Goal: Task Accomplishment & Management: Use online tool/utility

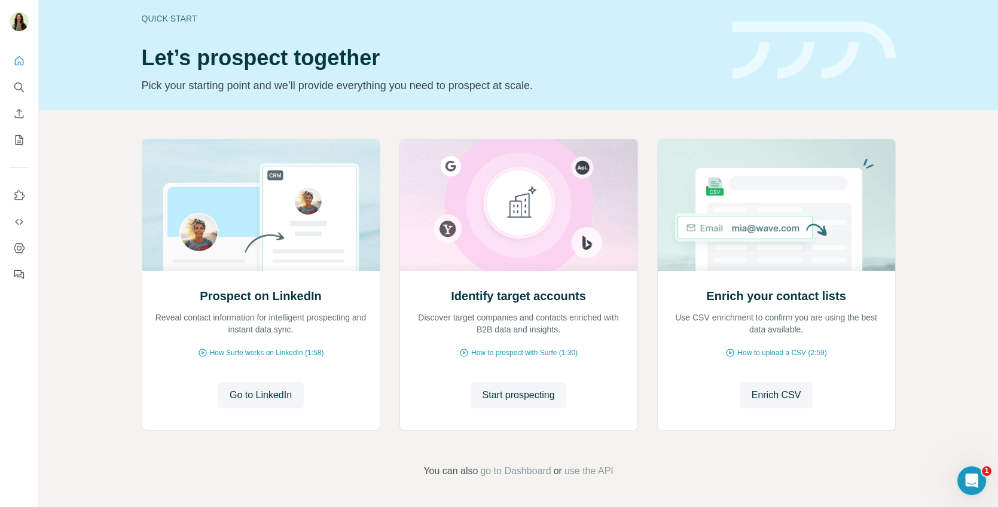
scroll to position [9, 0]
click at [23, 137] on icon "My lists" at bounding box center [19, 140] width 12 height 12
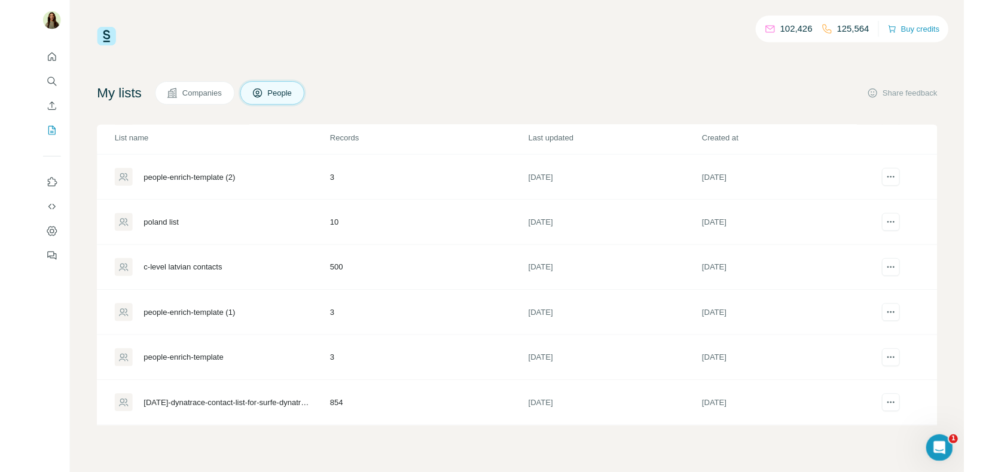
scroll to position [187, 0]
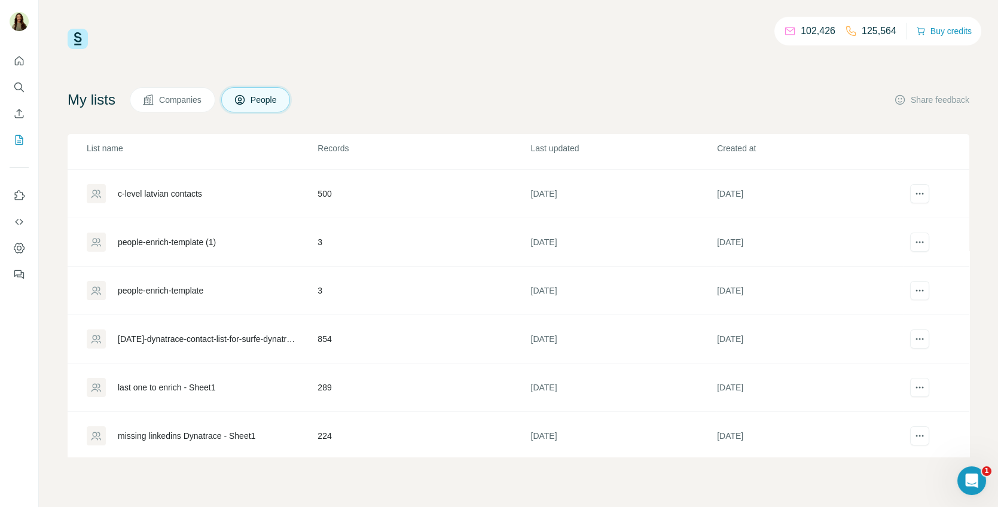
click at [148, 333] on div "[DATE]-dynatrace-contact-list-for-surfe-dynatrace - contact-list-for-surfe-dyna…" at bounding box center [207, 339] width 179 height 12
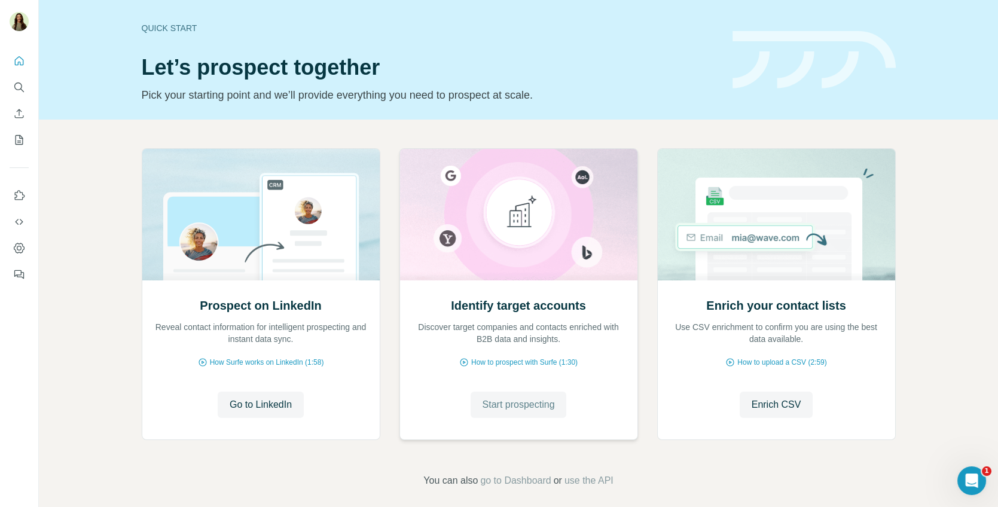
click at [503, 409] on span "Start prospecting" at bounding box center [518, 404] width 72 height 14
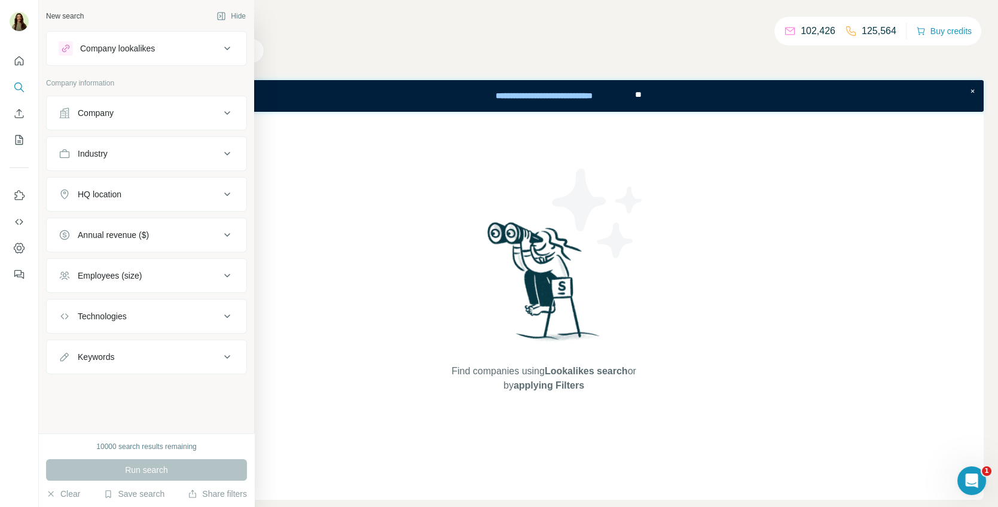
click at [111, 115] on div "Company" at bounding box center [96, 113] width 36 height 12
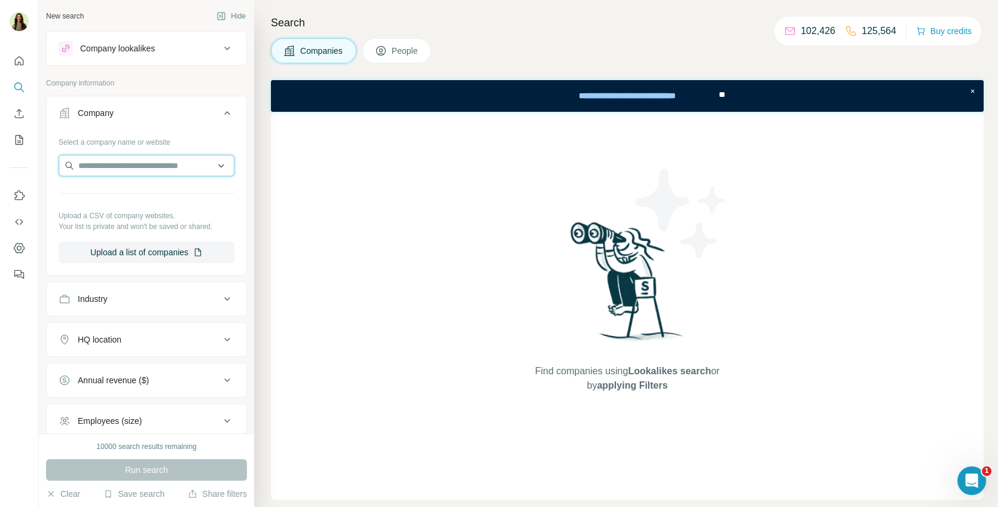
click at [174, 161] on input "text" at bounding box center [147, 166] width 176 height 22
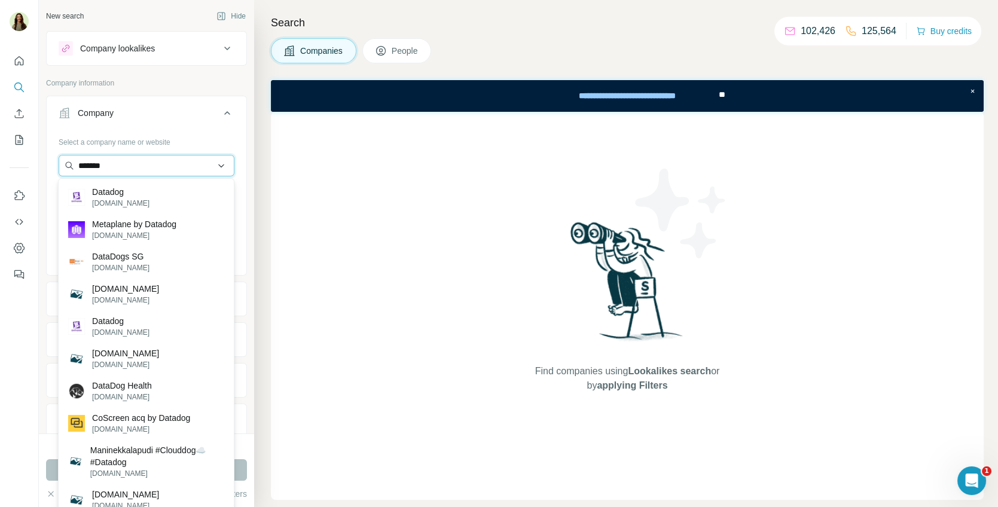
click at [150, 166] on input "*******" at bounding box center [147, 166] width 176 height 22
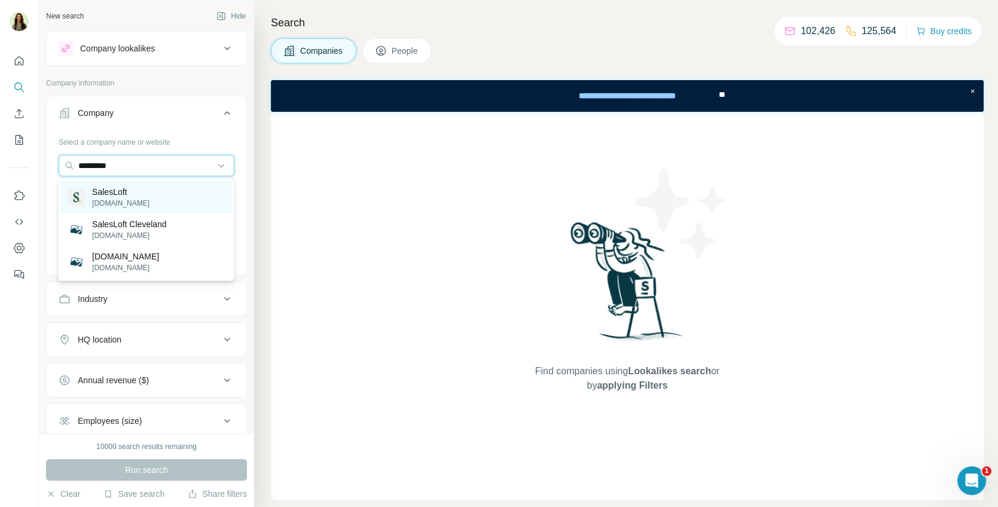
type input "*********"
click at [152, 192] on div "SalesLoft [DOMAIN_NAME]" at bounding box center [146, 197] width 170 height 32
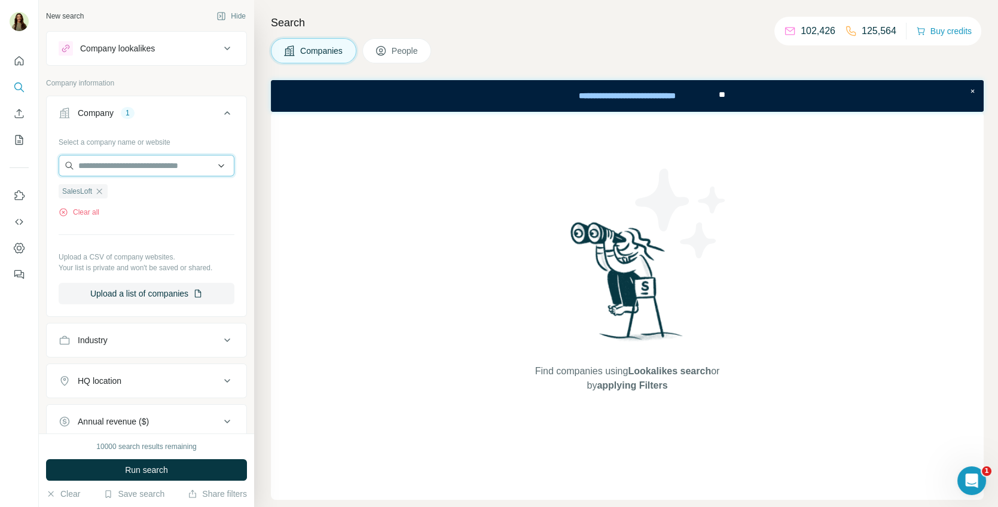
click at [136, 158] on input "text" at bounding box center [147, 166] width 176 height 22
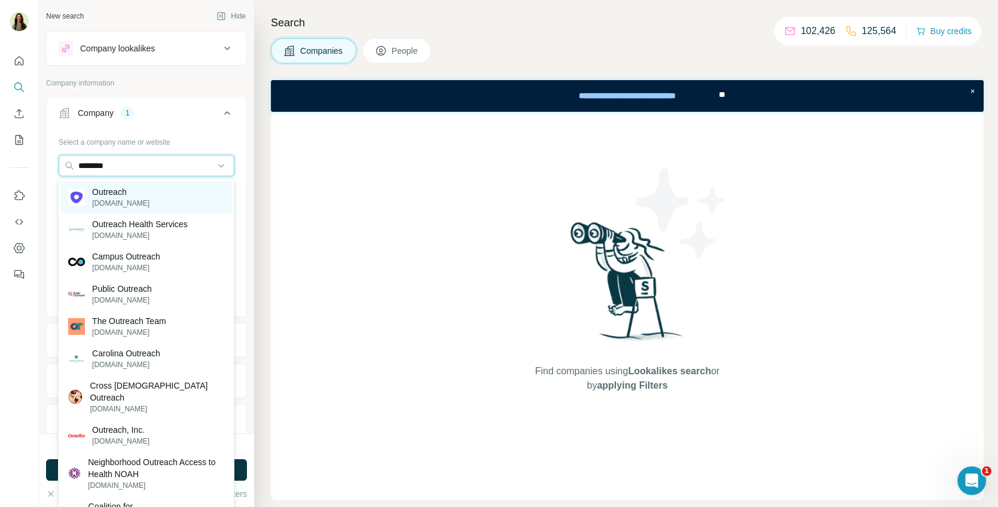
type input "********"
click at [140, 195] on div "Outreach outreach.io" at bounding box center [146, 197] width 170 height 32
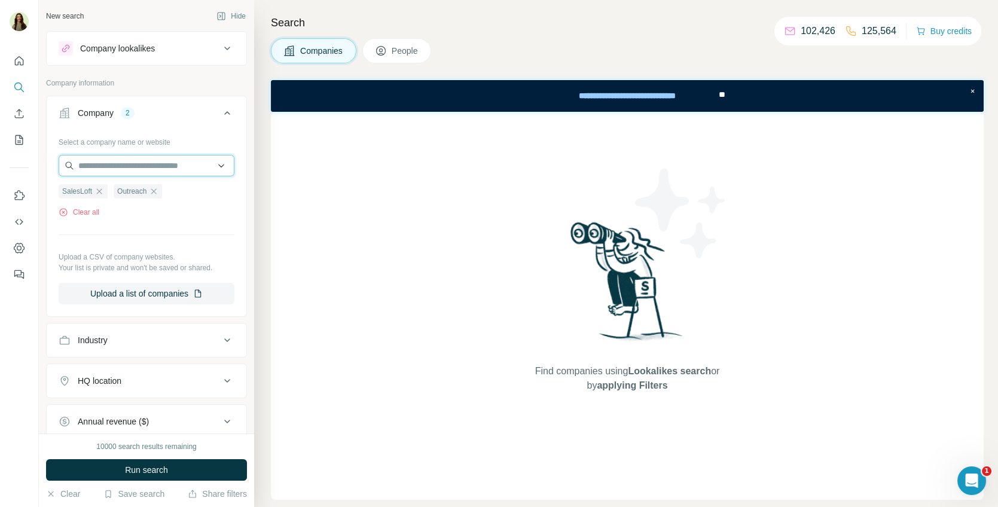
click at [135, 166] on input "text" at bounding box center [147, 166] width 176 height 22
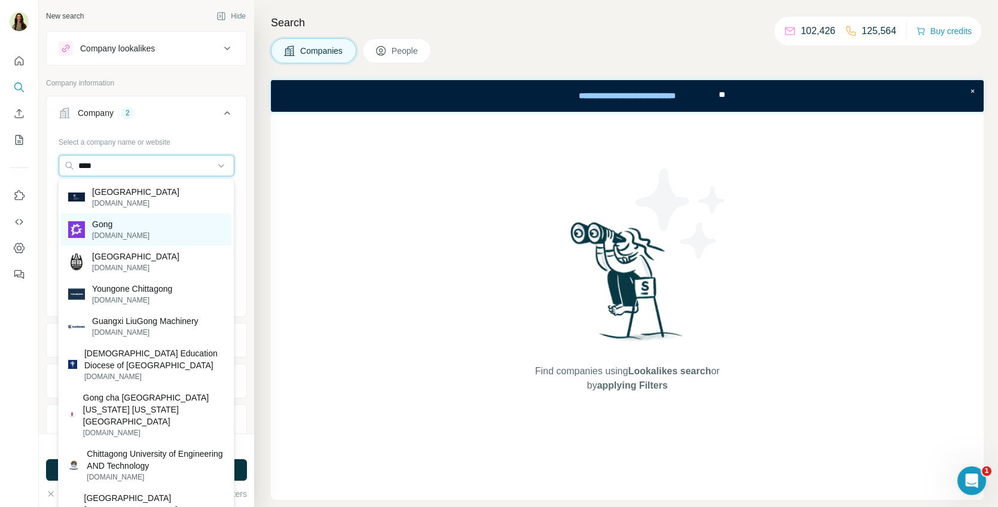
type input "****"
click at [123, 226] on div "Gong gong.io" at bounding box center [146, 229] width 170 height 32
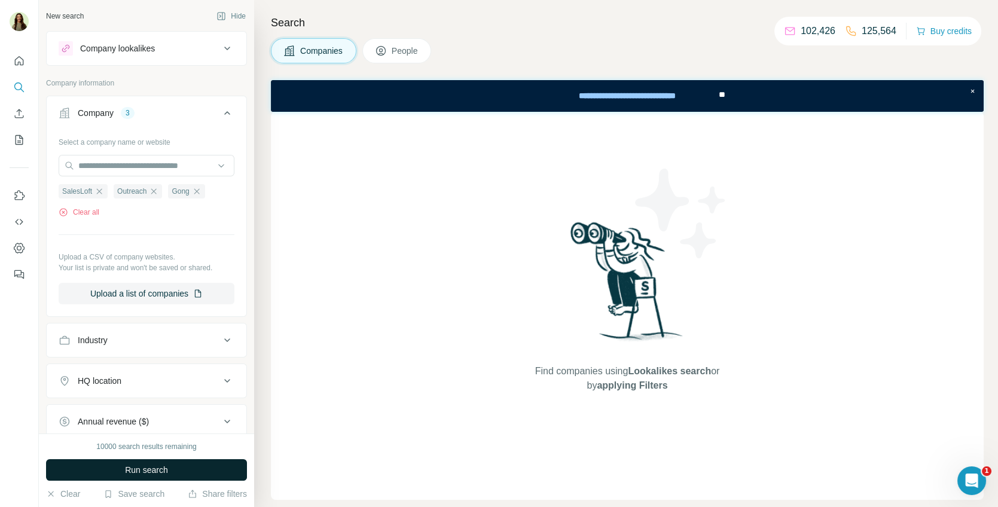
click at [158, 467] on span "Run search" at bounding box center [146, 470] width 43 height 12
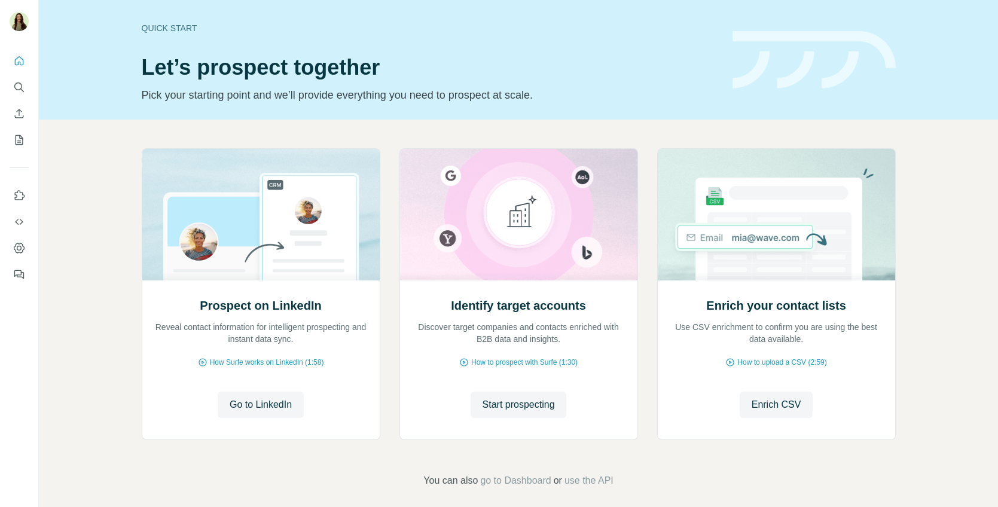
click at [280, 417] on div "Prospect on LinkedIn Reveal contact information for intelligent prospecting and…" at bounding box center [260, 359] width 237 height 159
click at [275, 409] on span "Go to LinkedIn" at bounding box center [261, 404] width 62 height 14
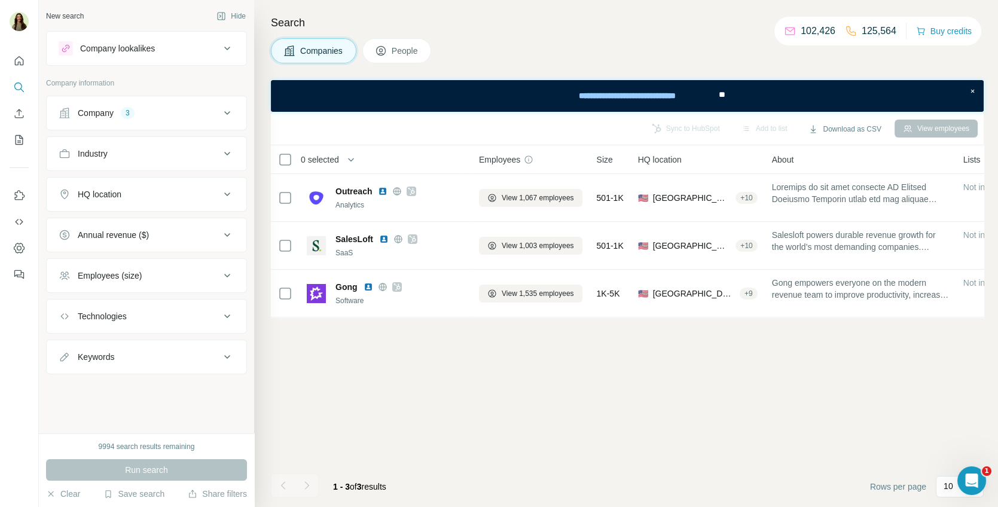
click at [151, 116] on div "Company 3" at bounding box center [139, 113] width 161 height 12
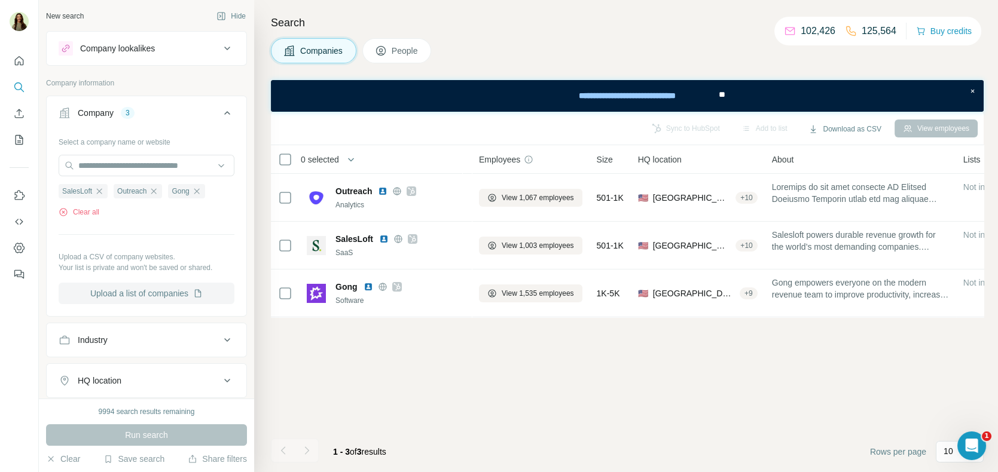
click at [130, 295] on button "Upload a list of companies" at bounding box center [147, 294] width 176 height 22
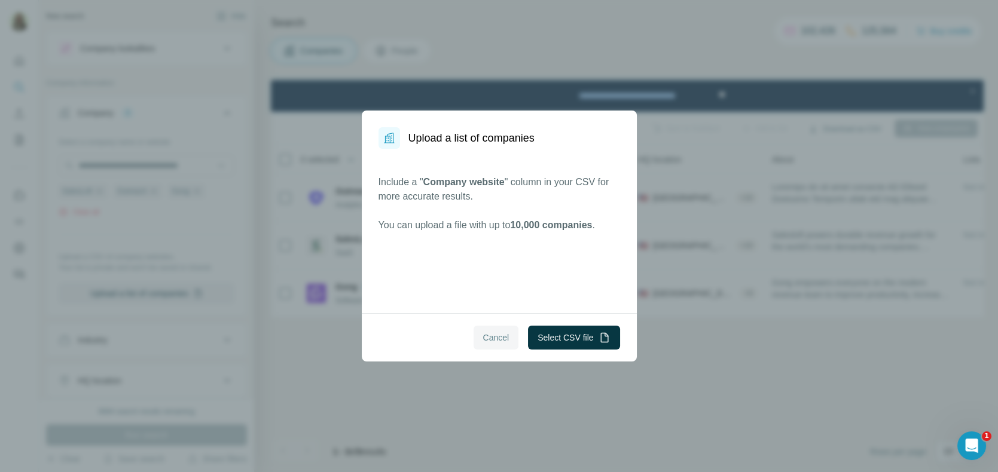
click at [491, 339] on span "Cancel" at bounding box center [496, 338] width 26 height 12
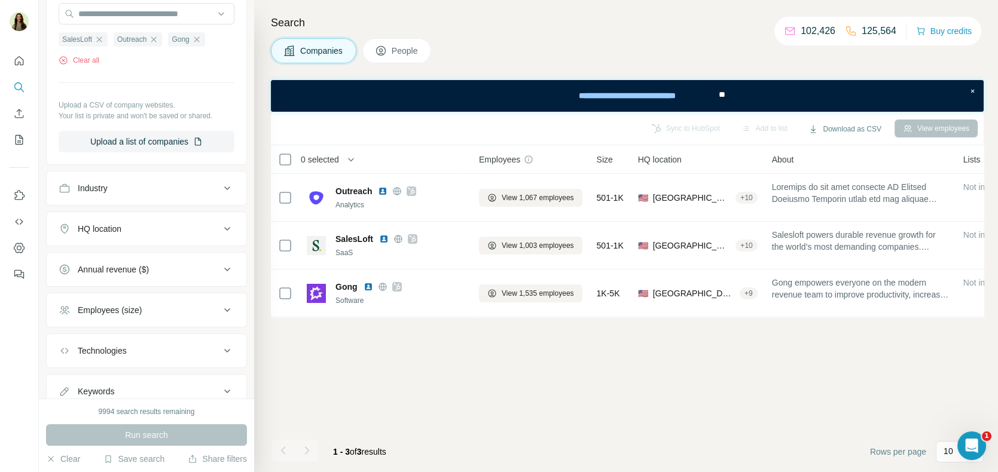
scroll to position [191, 0]
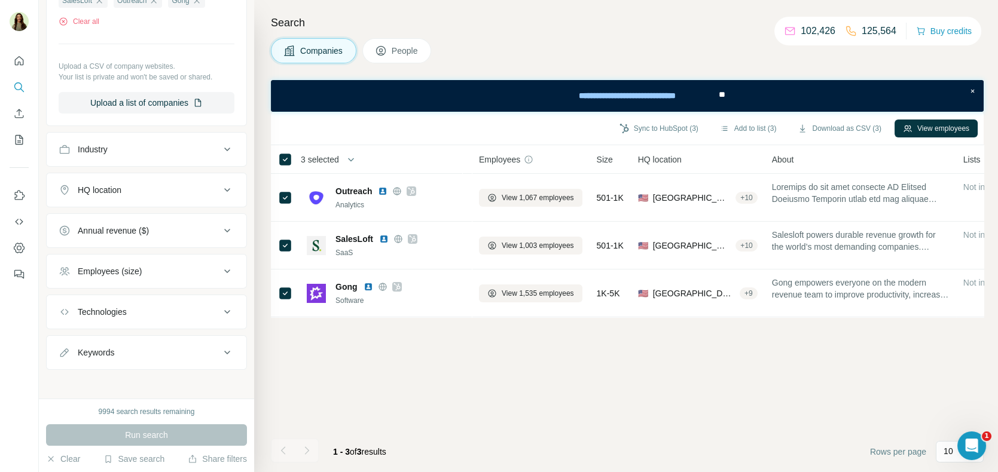
click at [387, 55] on icon at bounding box center [381, 51] width 12 height 12
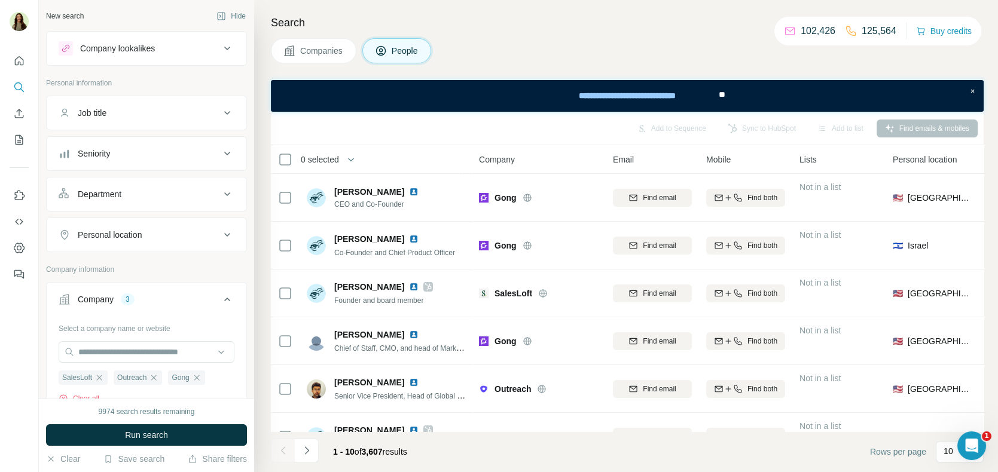
click at [118, 110] on div "Job title" at bounding box center [139, 113] width 161 height 12
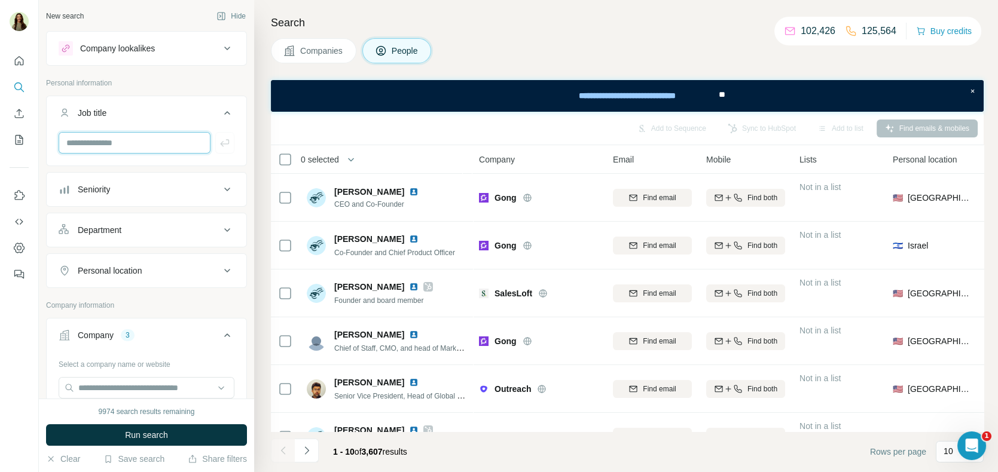
click at [96, 145] on input "text" at bounding box center [135, 143] width 152 height 22
type input "********"
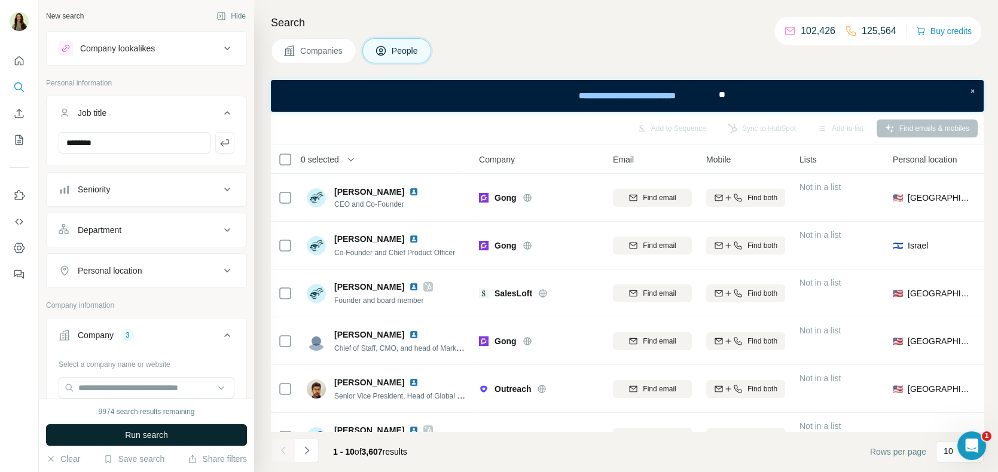
click at [129, 435] on span "Run search" at bounding box center [146, 435] width 43 height 12
click at [166, 260] on button "Personal location" at bounding box center [147, 270] width 200 height 29
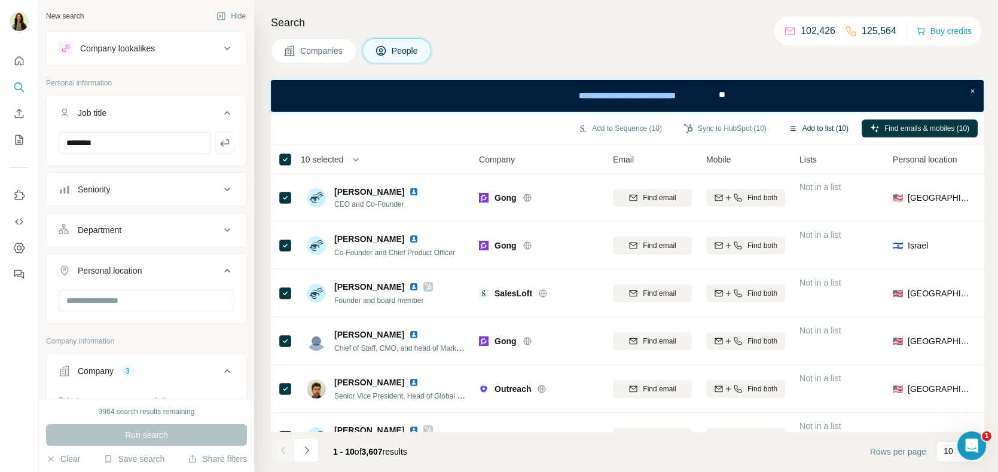
click at [827, 131] on button "Add to list (10)" at bounding box center [817, 129] width 77 height 18
click at [806, 127] on button "Add to list (10)" at bounding box center [817, 129] width 77 height 18
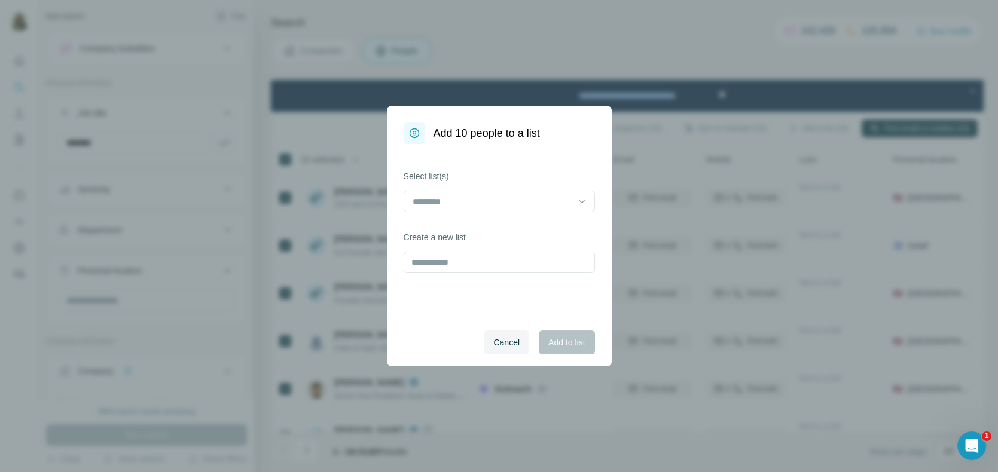
click at [460, 189] on div "Select list(s)" at bounding box center [498, 191] width 191 height 42
click at [460, 202] on input at bounding box center [491, 201] width 161 height 13
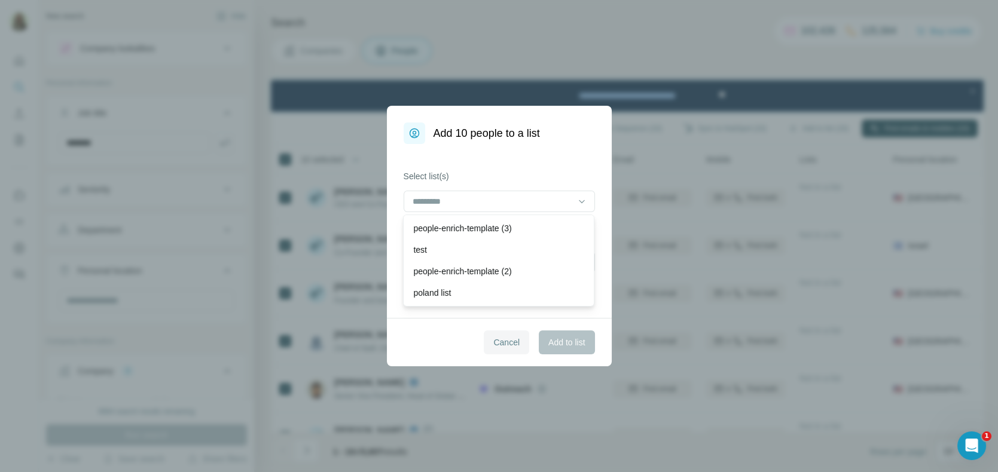
click at [497, 341] on span "Cancel" at bounding box center [506, 343] width 26 height 12
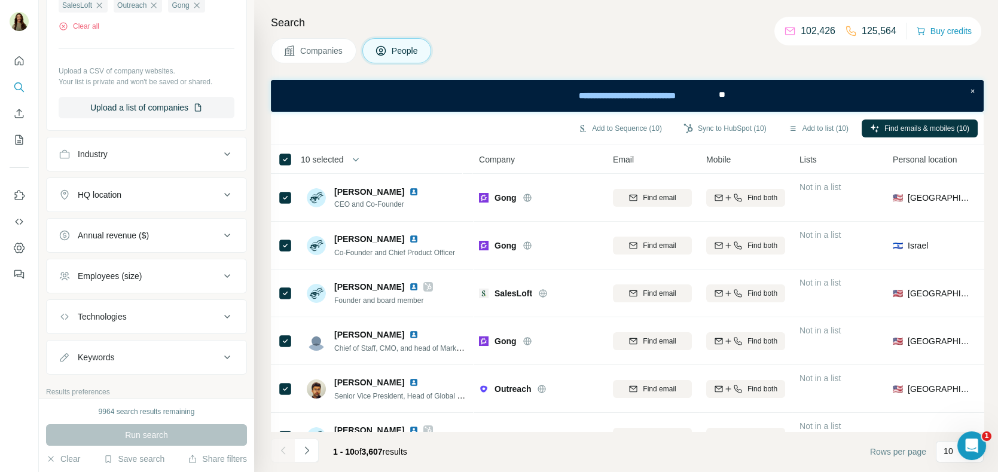
scroll to position [532, 0]
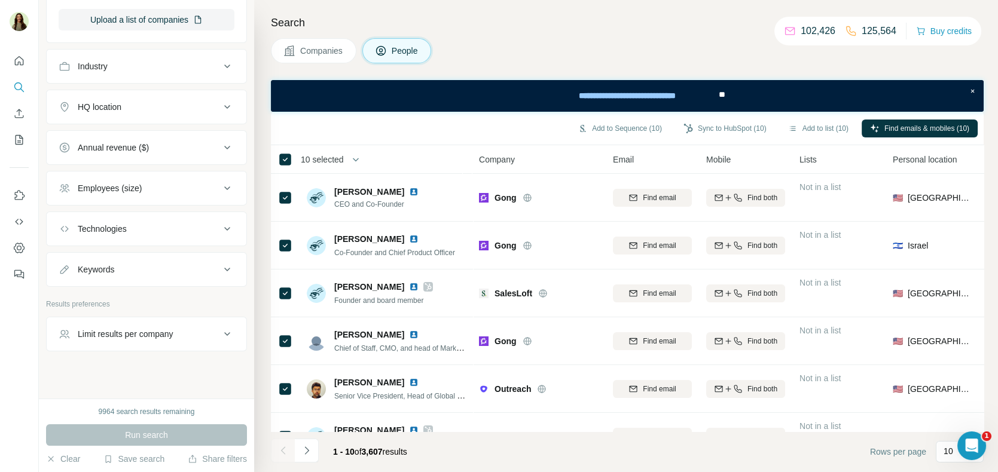
click at [141, 223] on div "Technologies" at bounding box center [139, 229] width 161 height 12
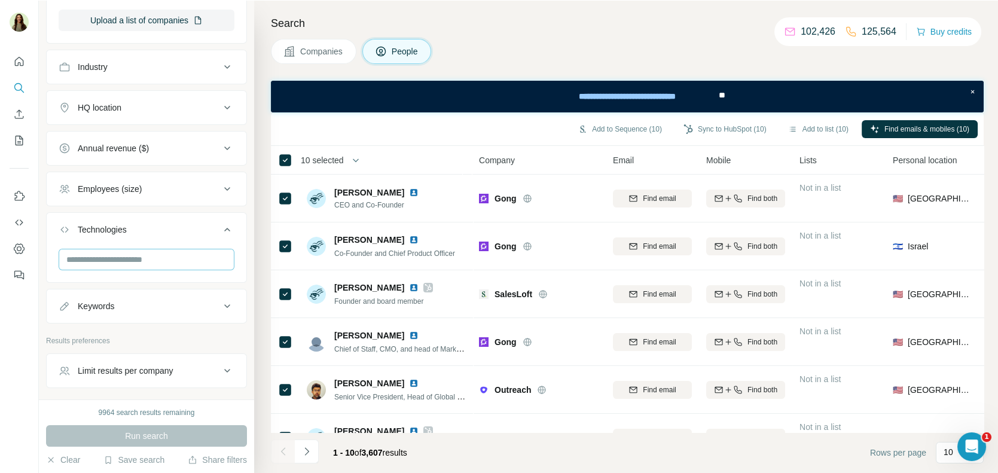
scroll to position [568, 0]
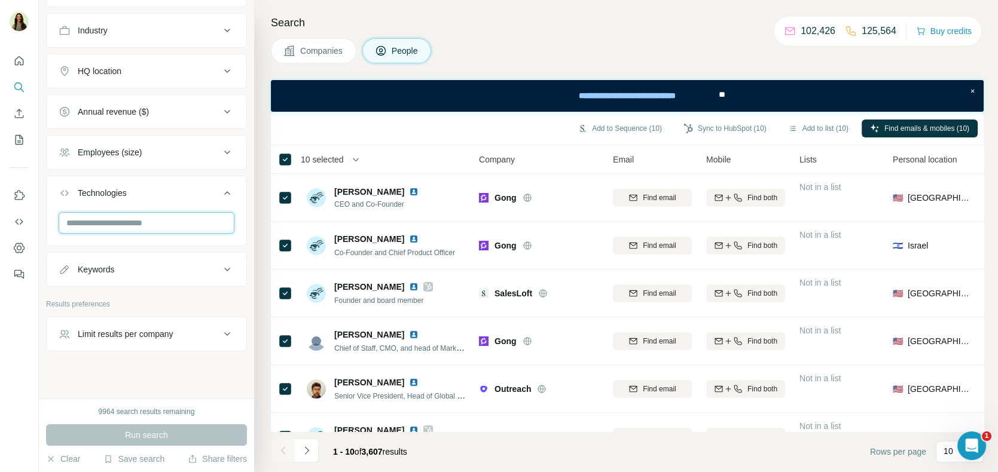
click at [120, 215] on input "text" at bounding box center [147, 223] width 176 height 22
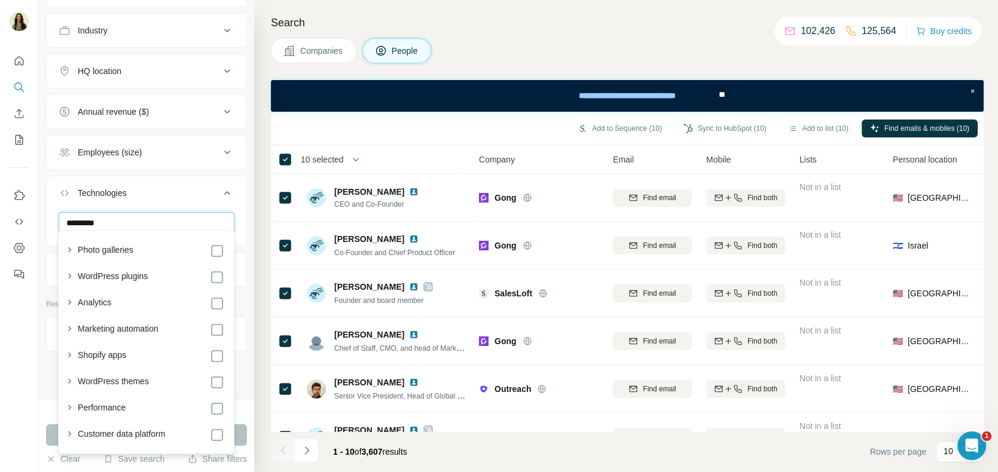
type input "**********"
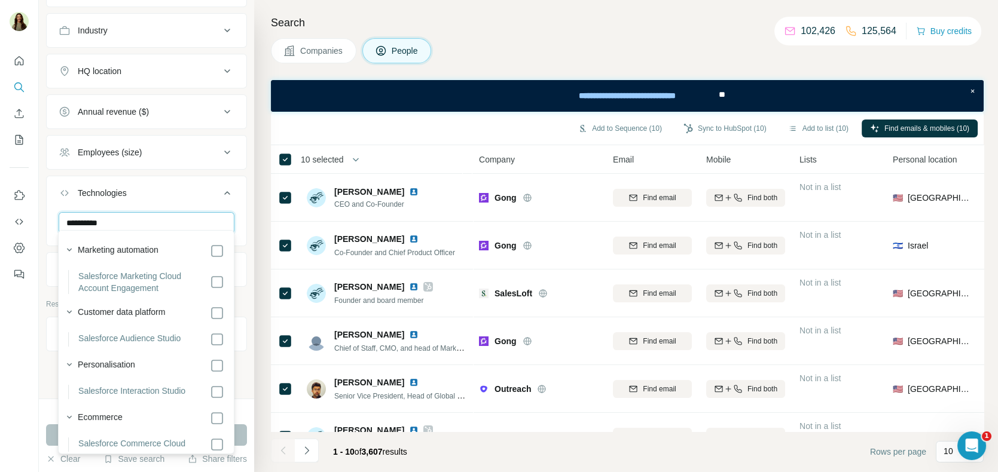
click at [141, 212] on input "**********" at bounding box center [147, 223] width 176 height 22
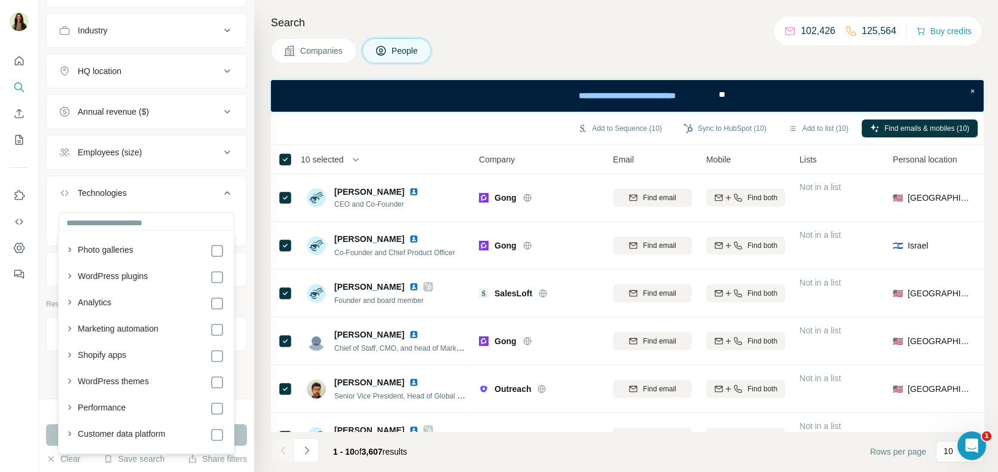
click at [260, 198] on div "Search Companies People Add to Sequence (10) Sync to HubSpot (10) Add to list (…" at bounding box center [626, 236] width 744 height 472
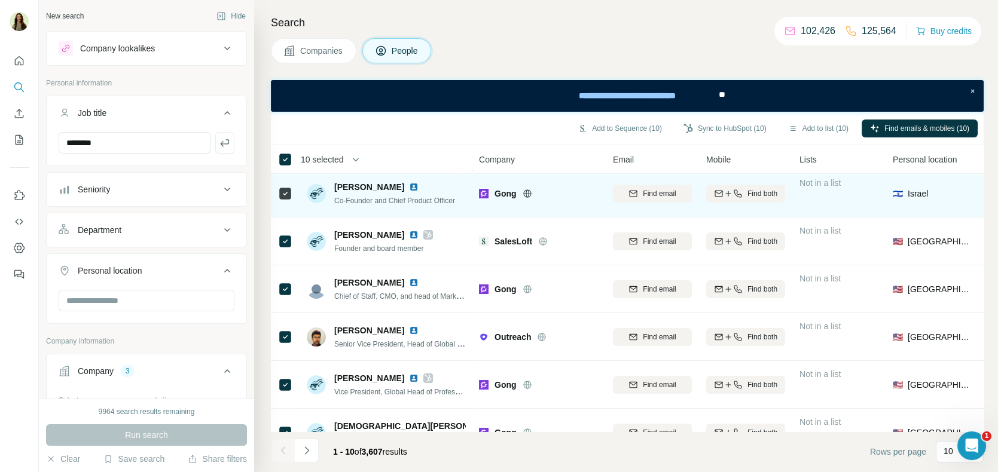
scroll to position [61, 1]
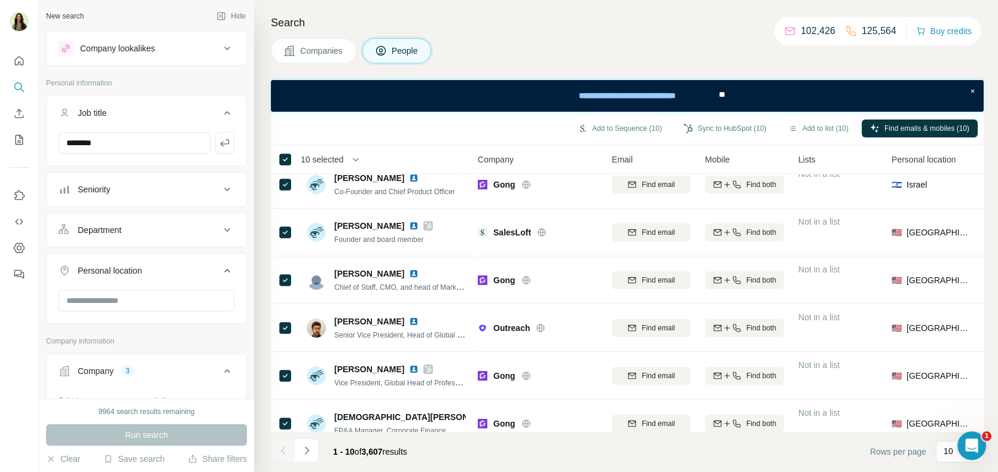
click at [174, 163] on div "Job title ********" at bounding box center [146, 131] width 201 height 71
click at [174, 181] on button "Seniority" at bounding box center [147, 189] width 200 height 29
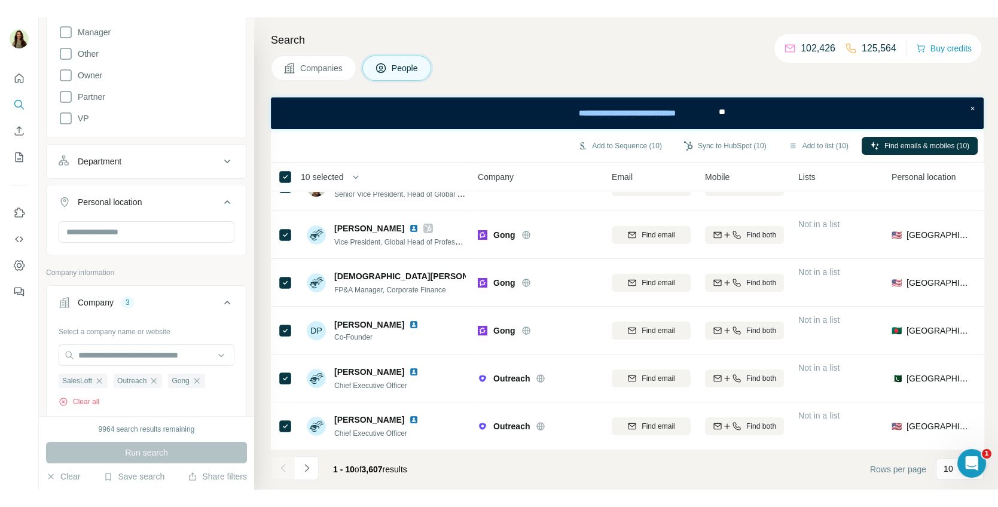
scroll to position [0, 1]
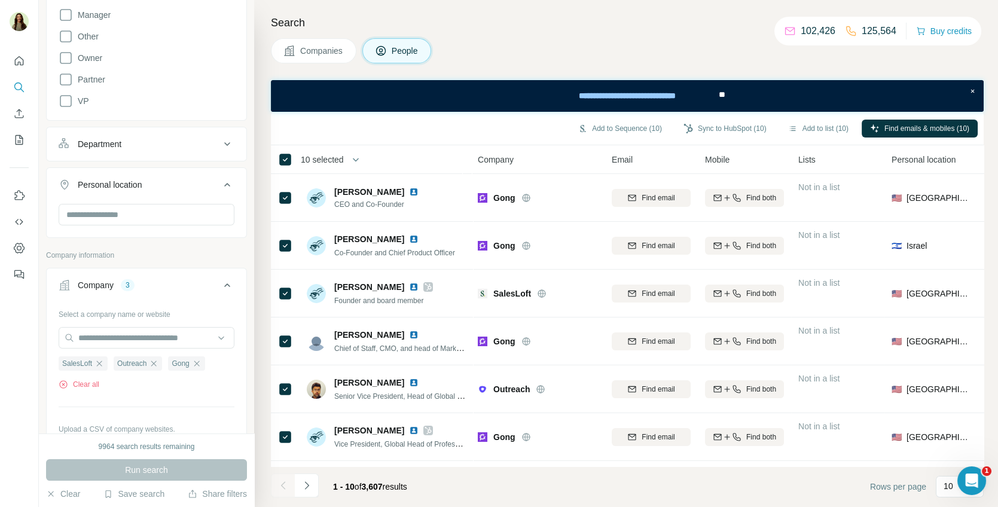
click at [336, 43] on button "Companies" at bounding box center [313, 50] width 85 height 25
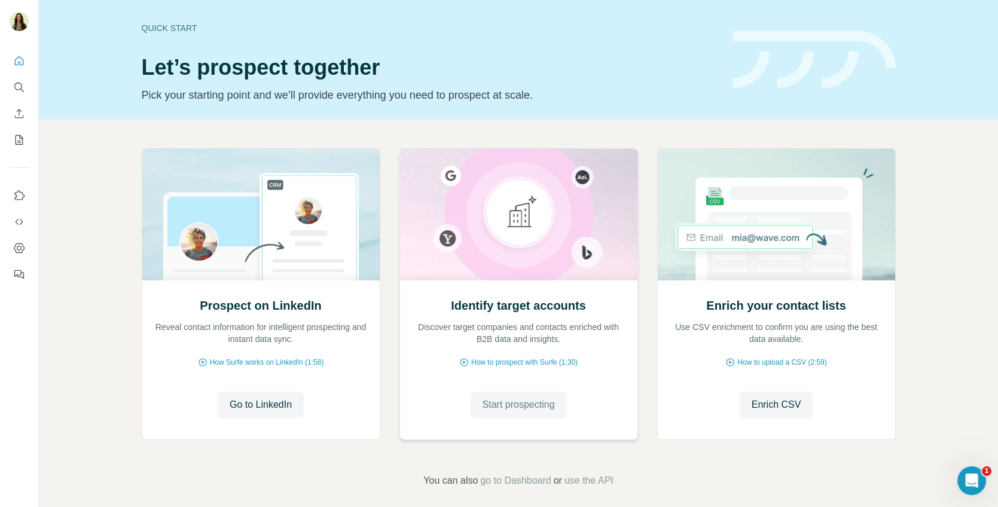
click at [524, 404] on span "Start prospecting" at bounding box center [518, 404] width 72 height 14
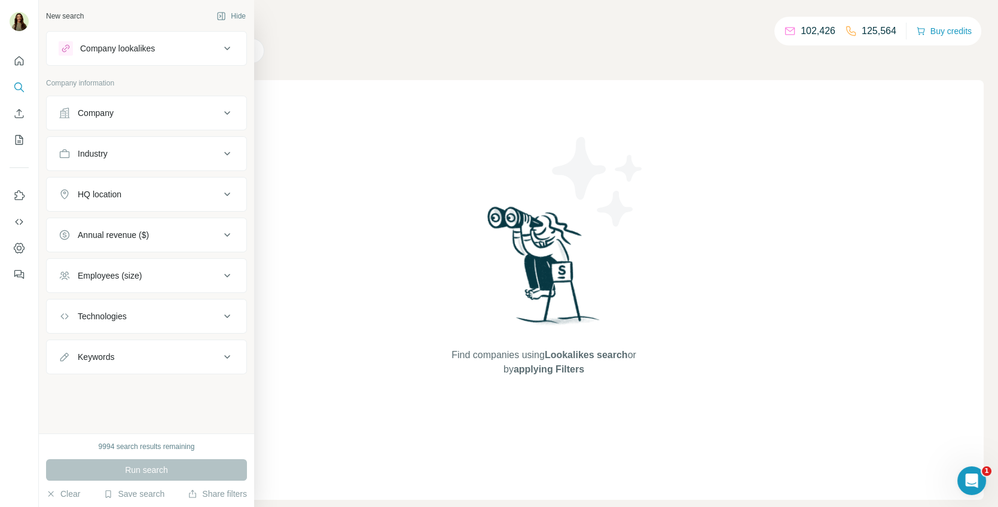
click at [63, 59] on button "Company lookalikes" at bounding box center [147, 48] width 200 height 29
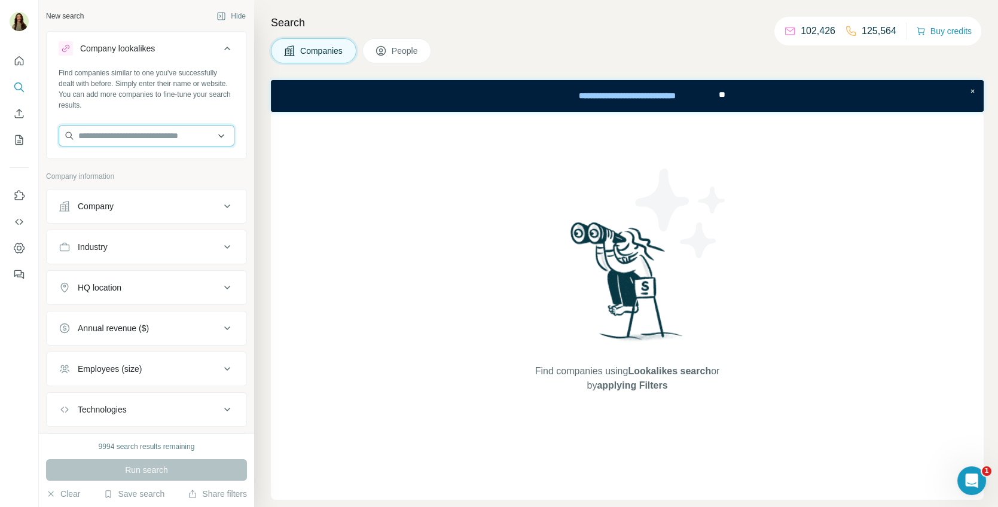
click at [141, 129] on input "text" at bounding box center [147, 136] width 176 height 22
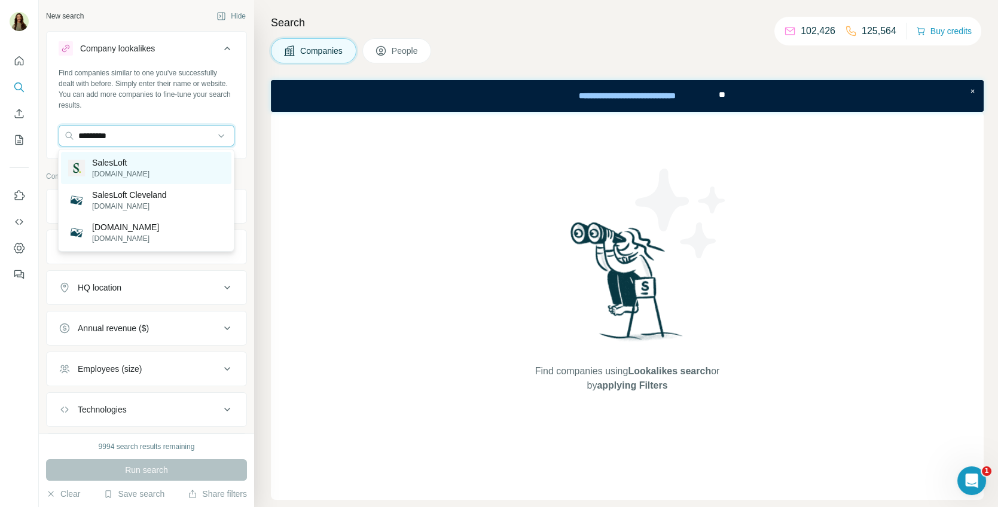
type input "*********"
click at [152, 173] on div "SalesLoft salesloft.com" at bounding box center [146, 168] width 170 height 32
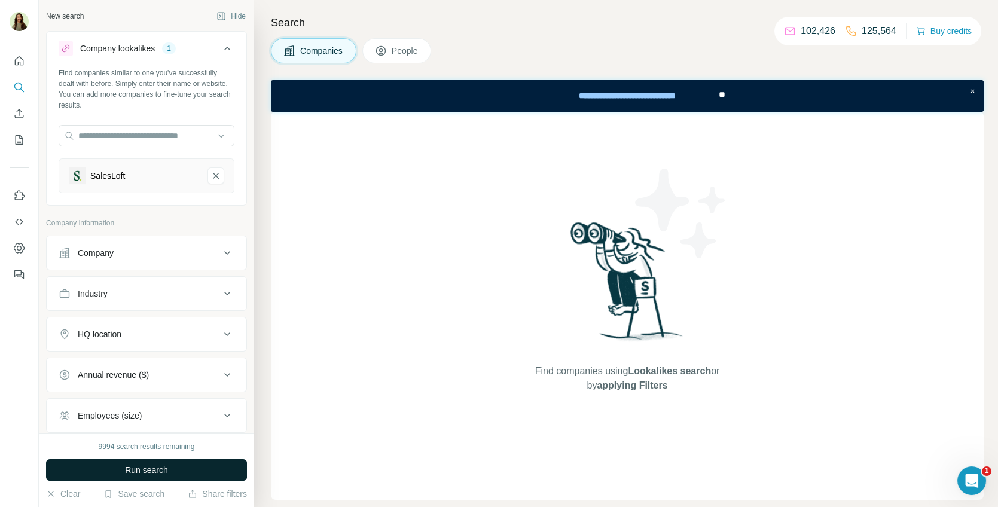
click at [143, 461] on button "Run search" at bounding box center [146, 470] width 201 height 22
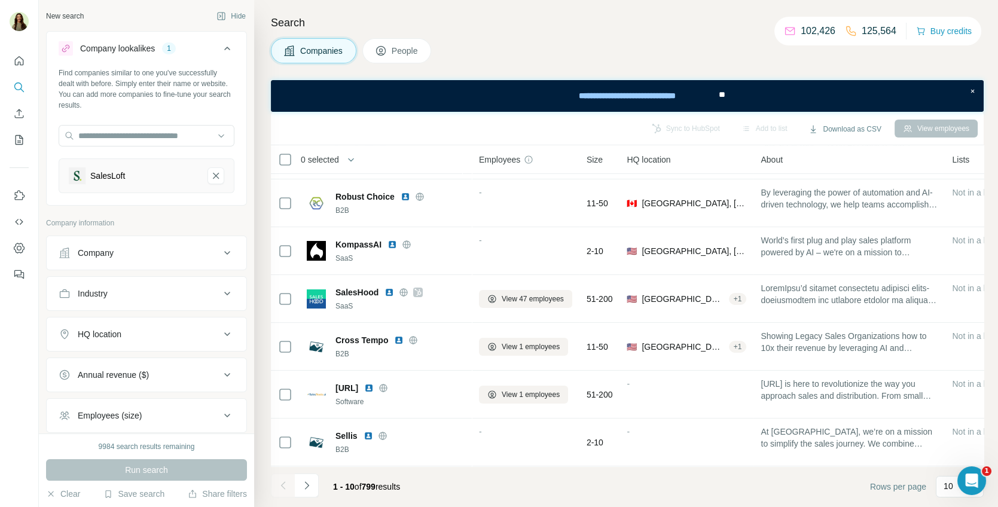
scroll to position [185, 0]
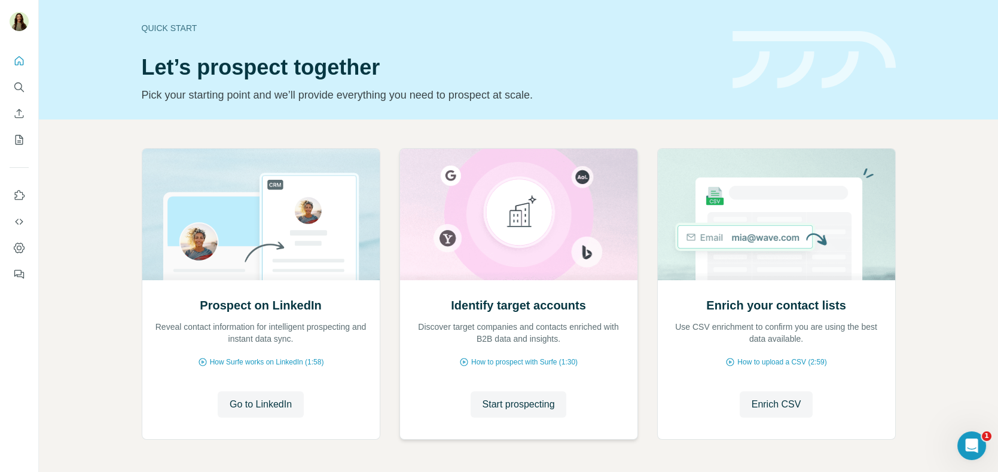
scroll to position [44, 0]
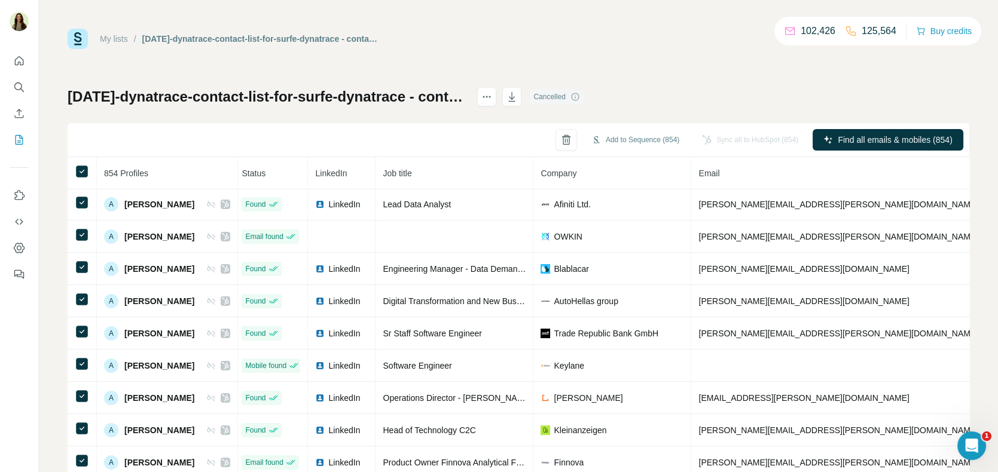
scroll to position [0, 4]
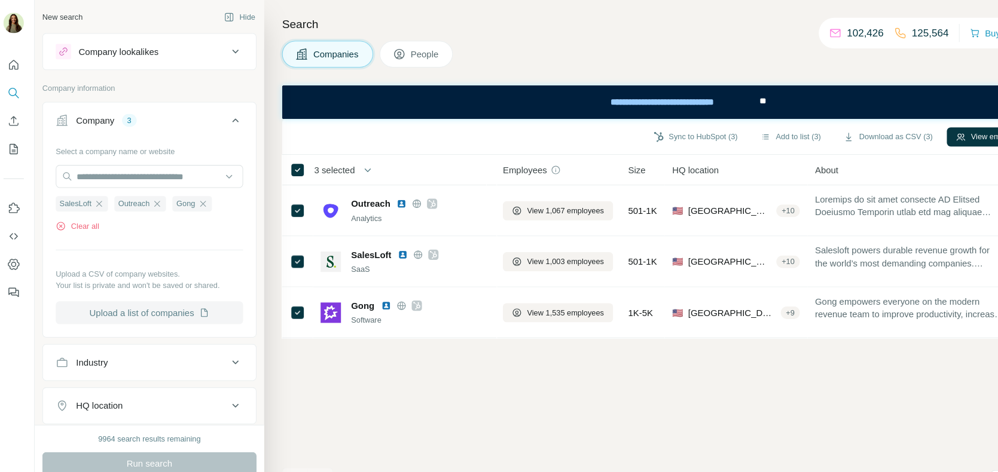
click at [135, 296] on button "Upload a list of companies" at bounding box center [147, 294] width 176 height 22
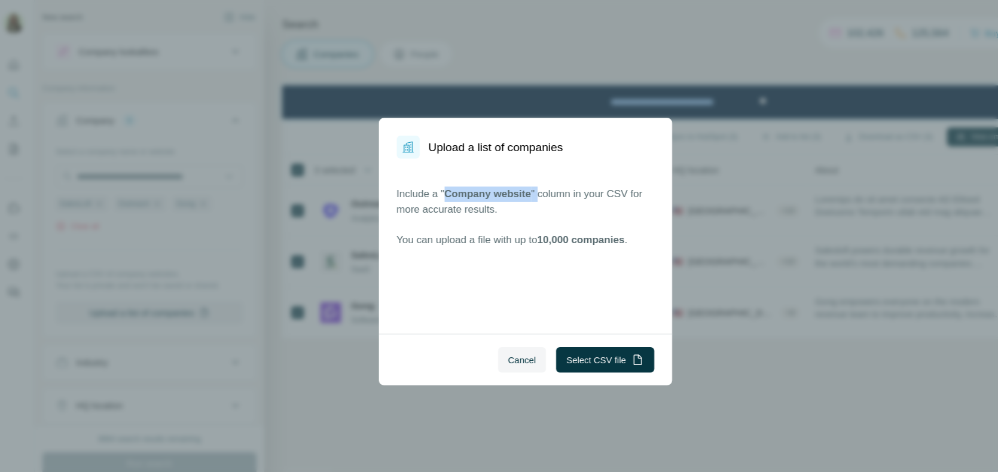
drag, startPoint x: 427, startPoint y: 181, endPoint x: 512, endPoint y: 181, distance: 85.5
click at [513, 182] on p "Include a " Company website " column in your CSV for more accurate results." at bounding box center [498, 189] width 241 height 29
click at [490, 337] on span "Cancel" at bounding box center [496, 338] width 26 height 12
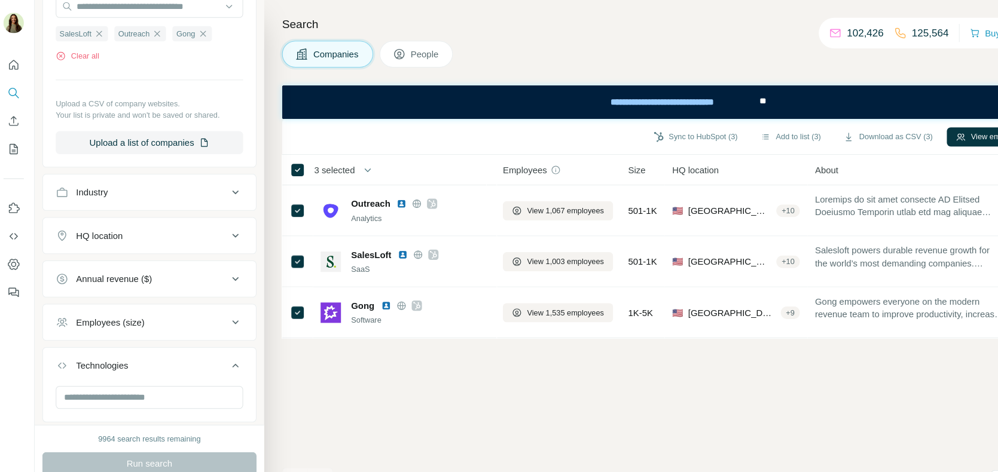
scroll to position [219, 0]
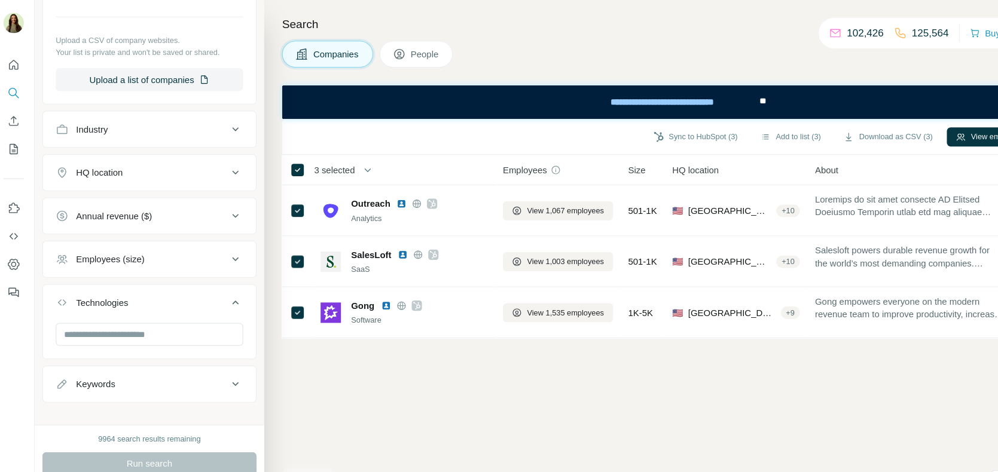
click at [142, 172] on button "HQ location" at bounding box center [147, 162] width 200 height 29
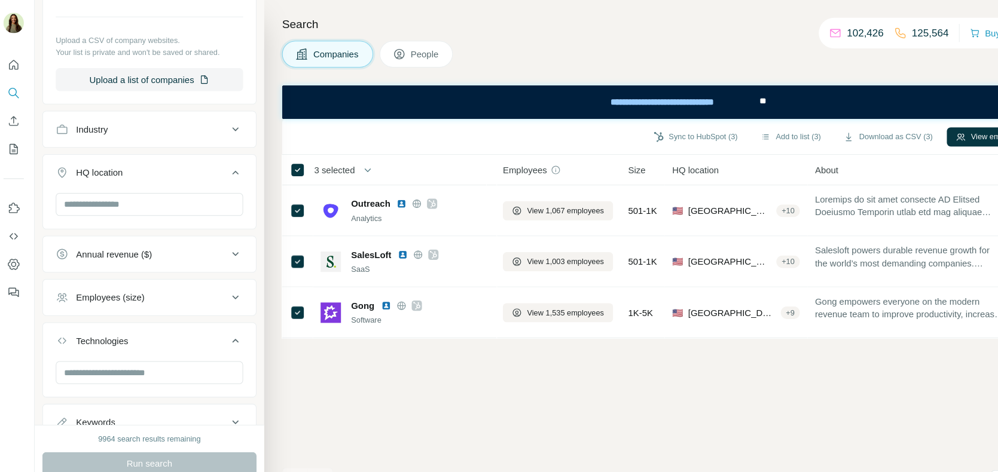
click at [143, 169] on button "HQ location" at bounding box center [147, 164] width 200 height 33
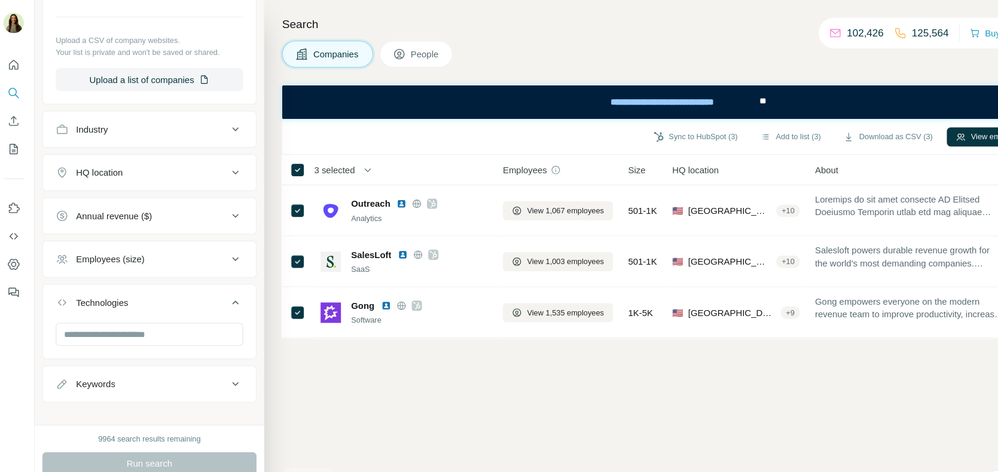
scroll to position [227, 0]
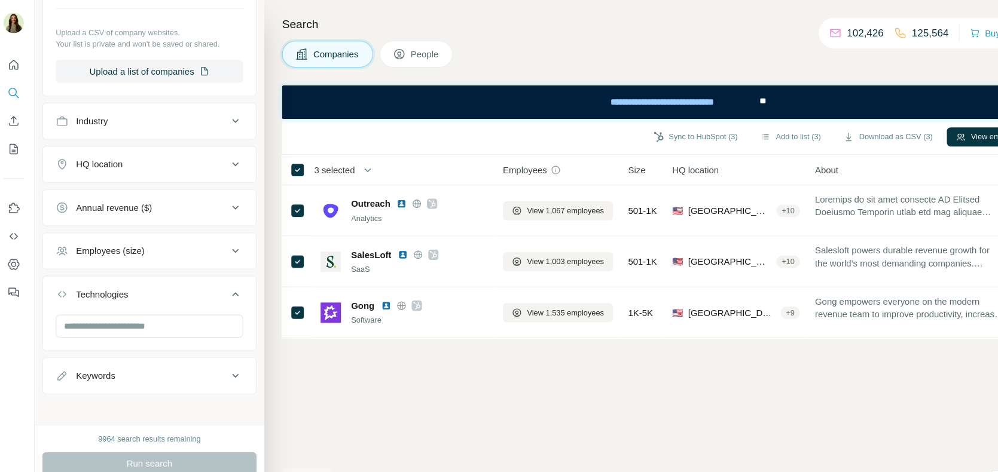
click at [391, 52] on button "People" at bounding box center [396, 50] width 69 height 25
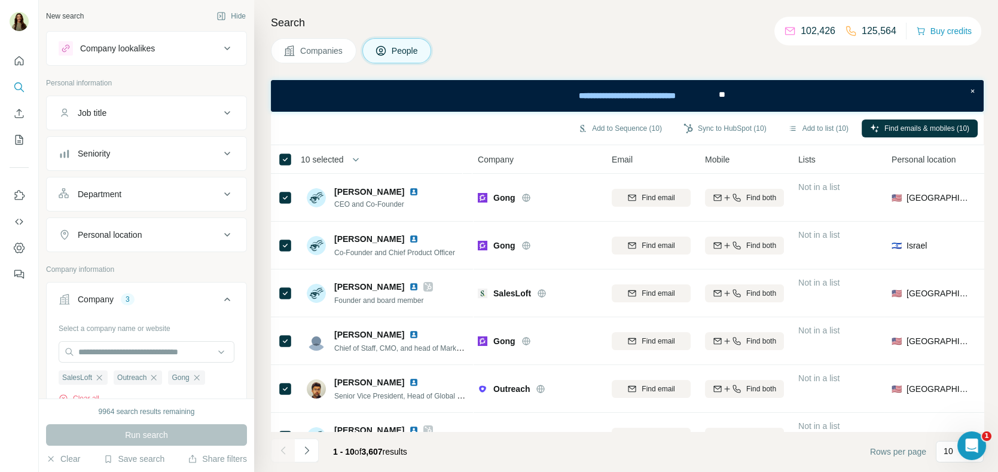
click at [94, 107] on div "Job title" at bounding box center [92, 113] width 29 height 12
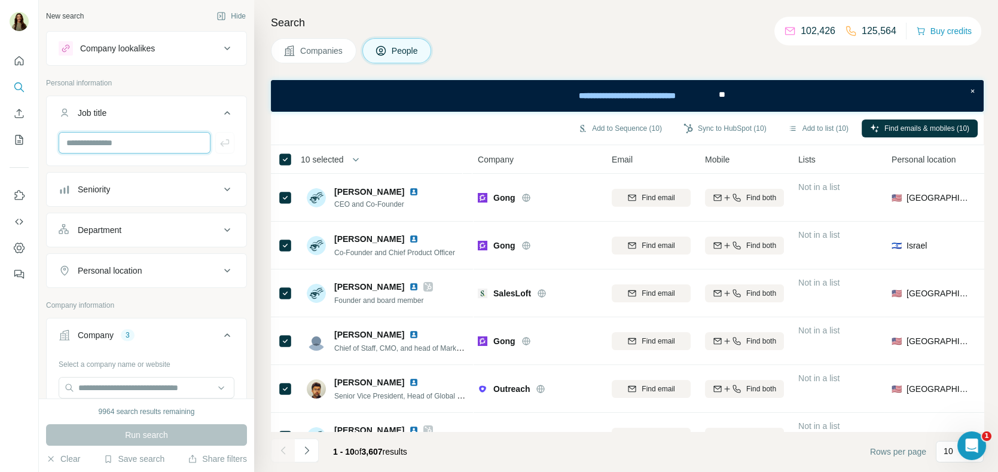
click at [112, 148] on input "text" at bounding box center [135, 143] width 152 height 22
type input "********"
click at [222, 139] on icon "button" at bounding box center [225, 143] width 12 height 12
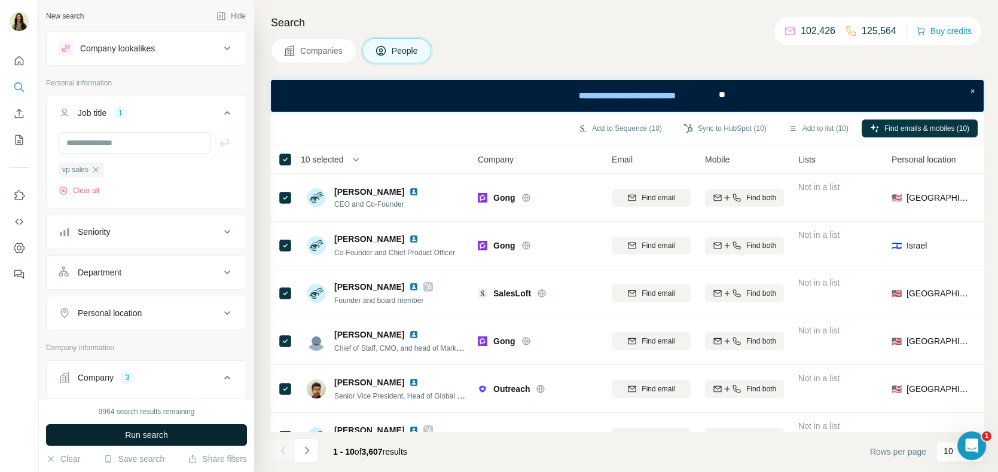
click at [133, 433] on span "Run search" at bounding box center [146, 435] width 43 height 12
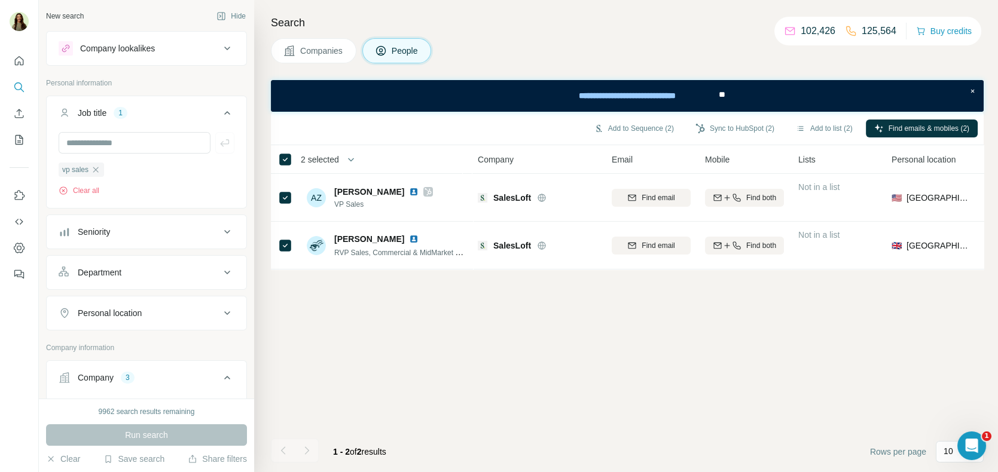
click at [297, 59] on button "Companies" at bounding box center [313, 50] width 85 height 25
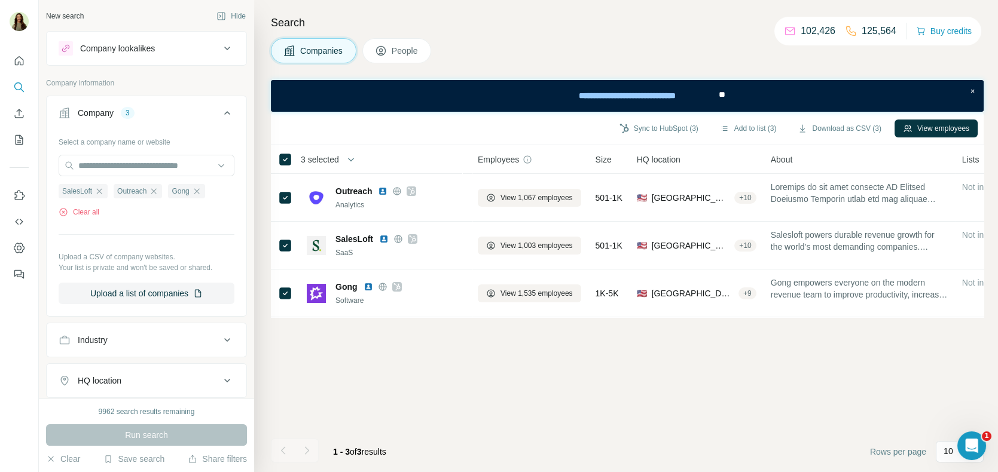
click at [126, 49] on div "Company lookalikes" at bounding box center [117, 48] width 75 height 12
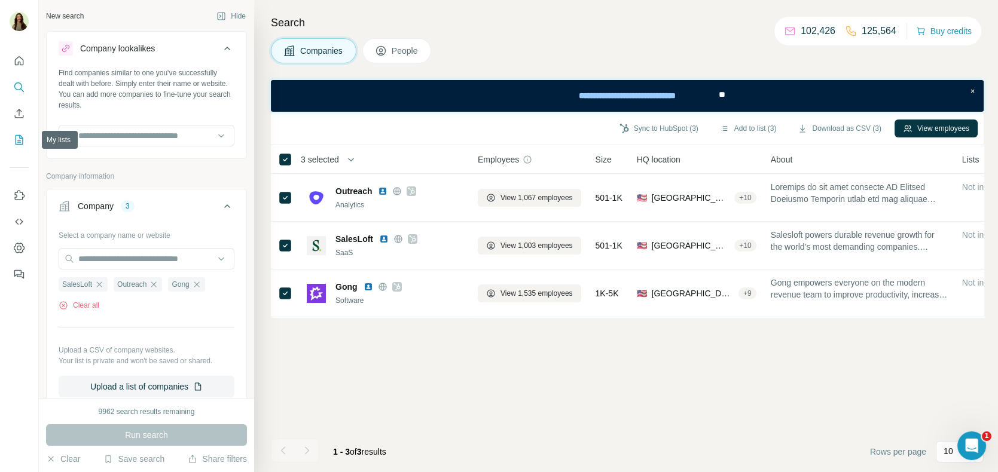
click at [16, 142] on icon "My lists" at bounding box center [19, 140] width 12 height 12
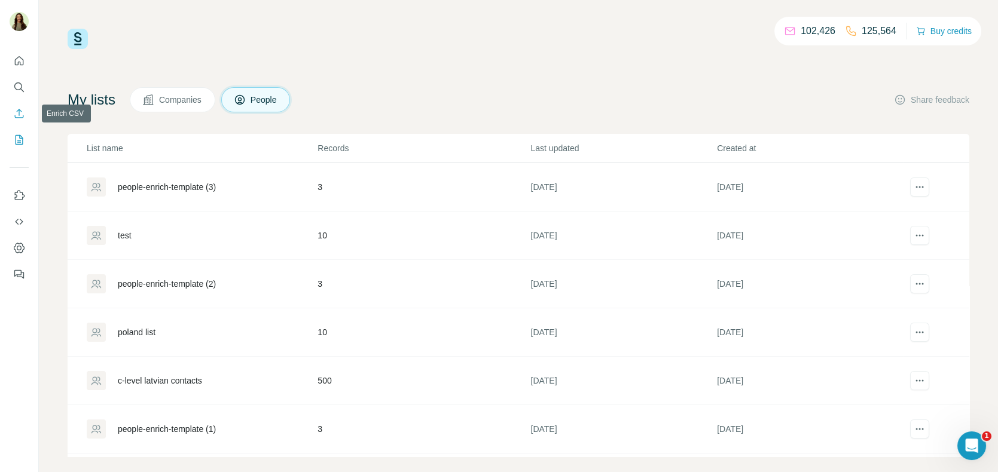
click at [23, 115] on icon "Enrich CSV" at bounding box center [19, 114] width 12 height 12
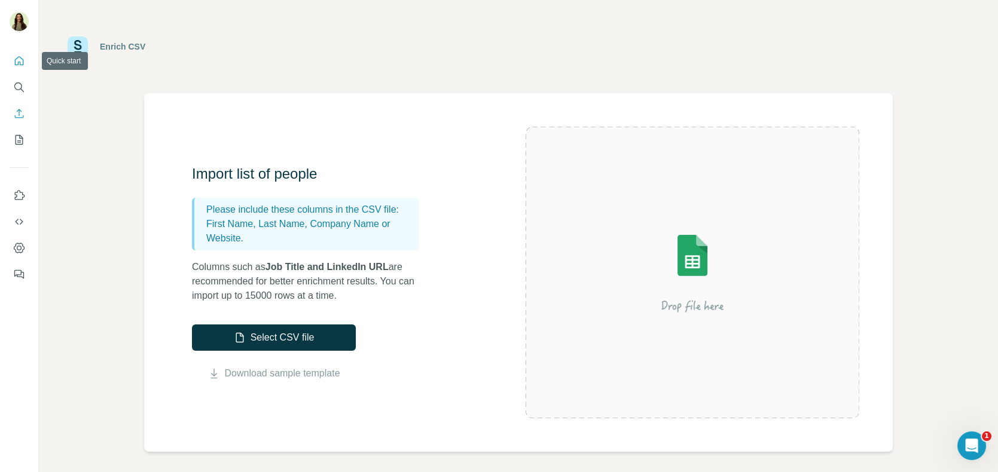
click at [13, 66] on button "Quick start" at bounding box center [19, 61] width 19 height 22
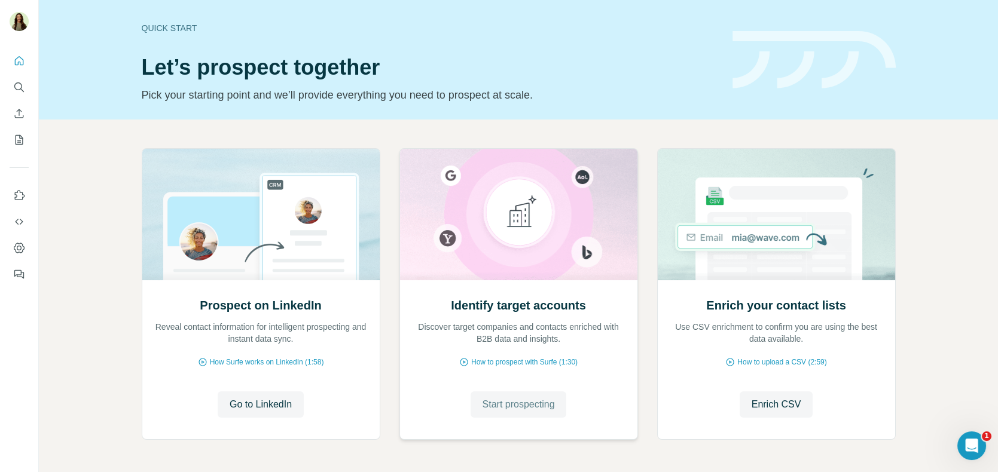
click at [491, 400] on span "Start prospecting" at bounding box center [518, 404] width 72 height 14
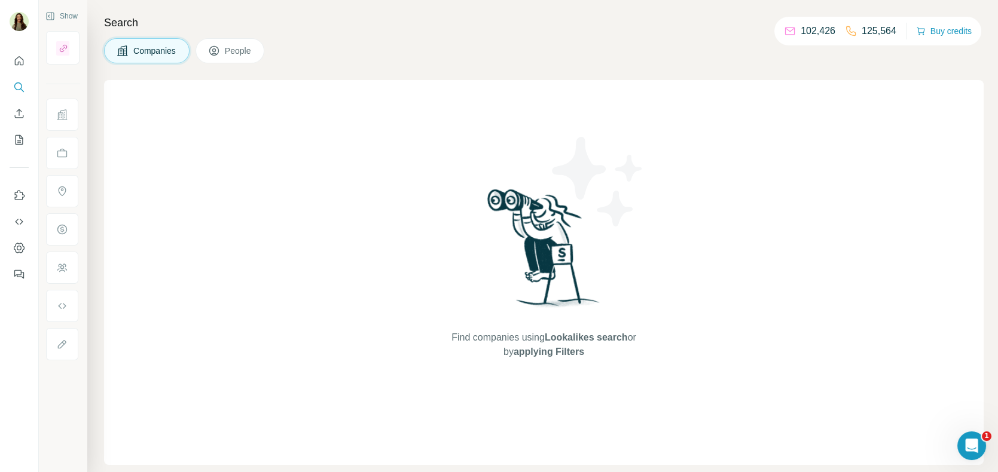
click at [210, 54] on icon at bounding box center [214, 51] width 12 height 12
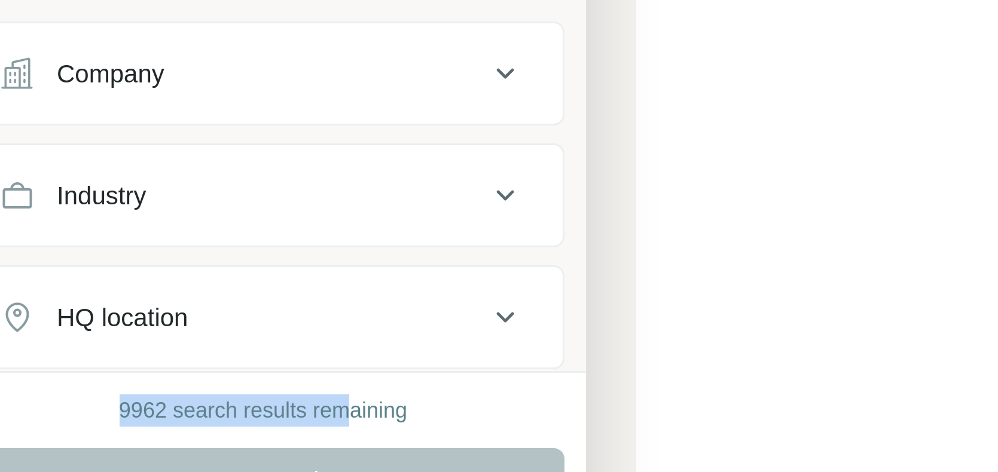
drag, startPoint x: 105, startPoint y: 409, endPoint x: 179, endPoint y: 409, distance: 74.1
click at [179, 409] on div "9962 search results remaining" at bounding box center [146, 411] width 201 height 11
click at [179, 409] on div "9962 search results remaining" at bounding box center [147, 411] width 96 height 11
